Goal: Task Accomplishment & Management: Use online tool/utility

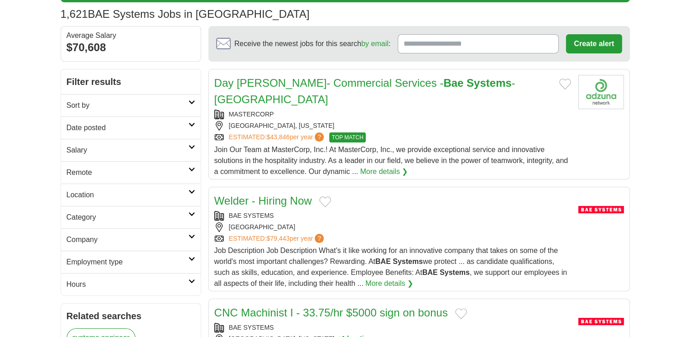
scroll to position [46, 0]
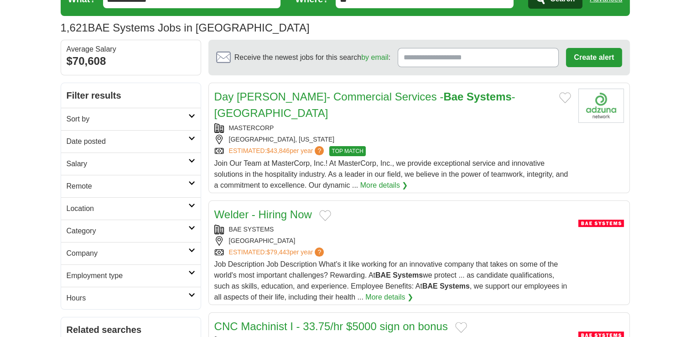
click at [140, 204] on h2 "Location" at bounding box center [128, 208] width 122 height 11
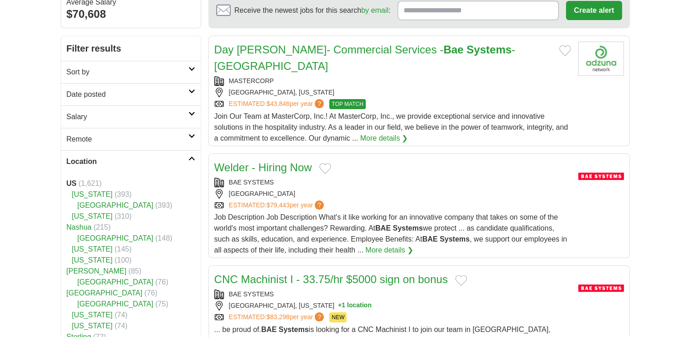
scroll to position [91, 0]
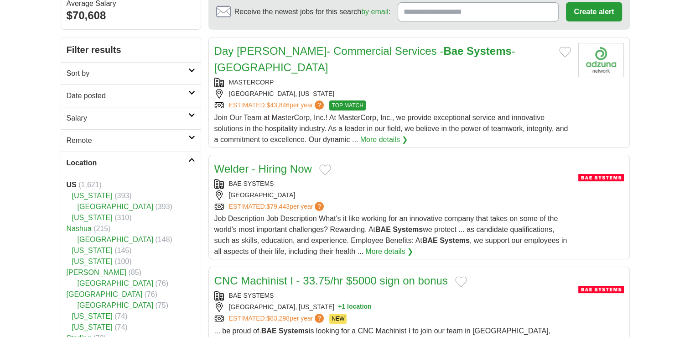
click at [157, 137] on h2 "Remote" at bounding box center [128, 140] width 122 height 11
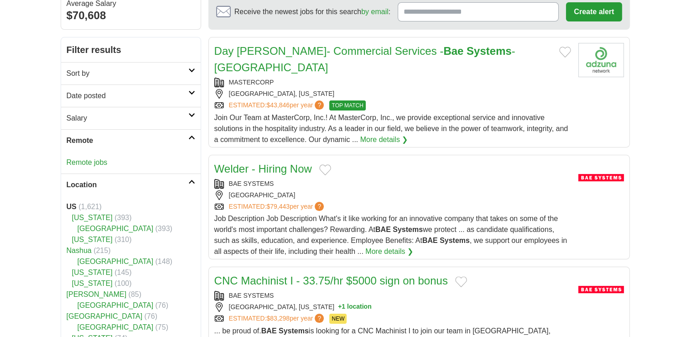
click at [94, 165] on link "Remote jobs" at bounding box center [87, 162] width 41 height 8
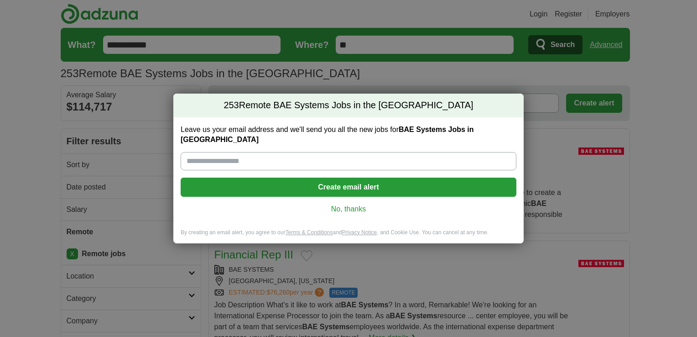
click at [344, 204] on link "No, thanks" at bounding box center [348, 209] width 321 height 10
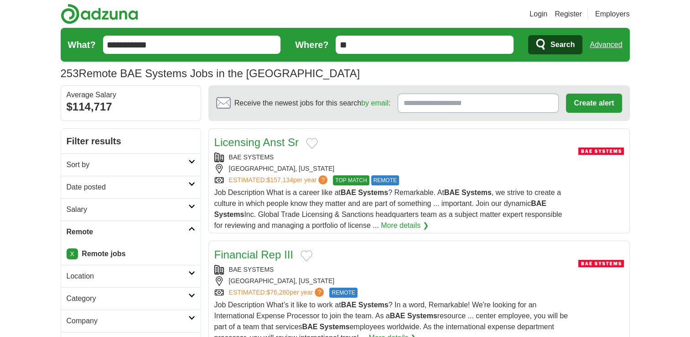
click at [120, 254] on strong "Remote jobs" at bounding box center [104, 254] width 44 height 8
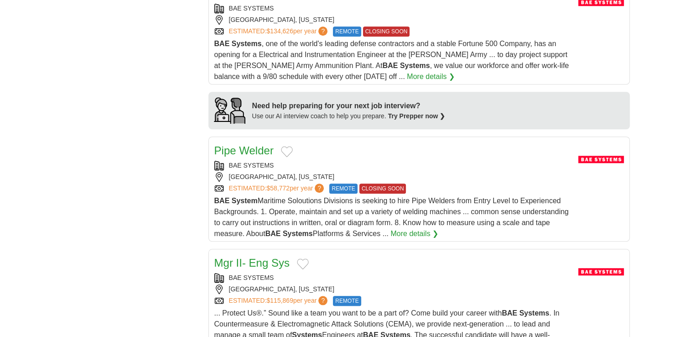
scroll to position [639, 0]
